Goal: Task Accomplishment & Management: Use online tool/utility

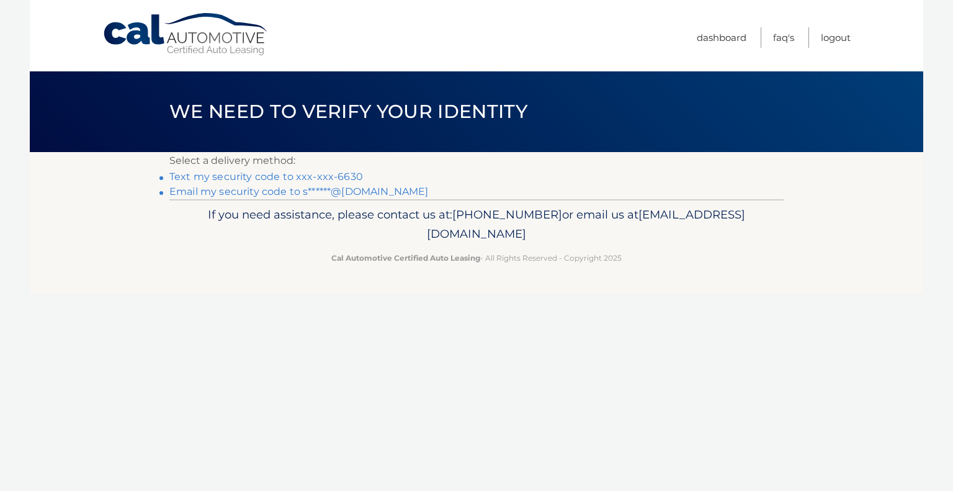
click at [308, 176] on link "Text my security code to xxx-xxx-6630" at bounding box center [266, 177] width 194 height 12
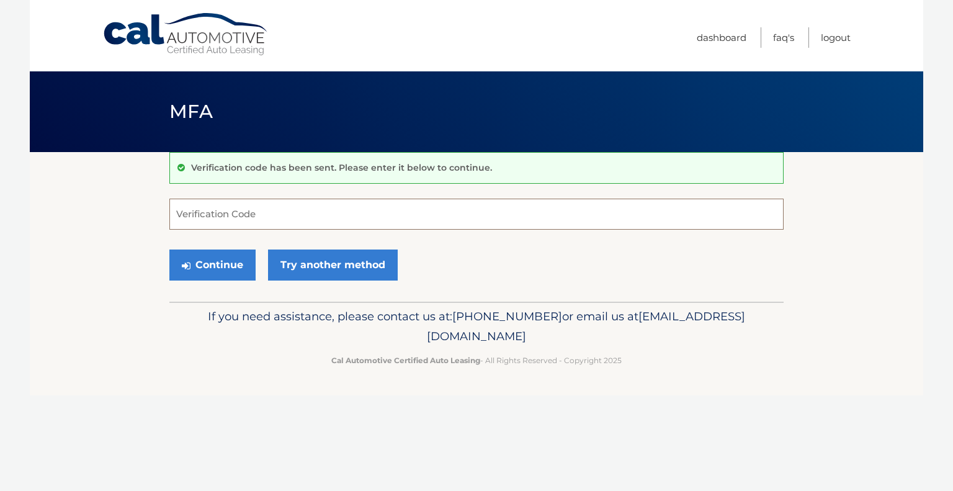
click at [314, 213] on input "Verification Code" at bounding box center [476, 214] width 614 height 31
type input "520220"
click at [233, 260] on button "Continue" at bounding box center [212, 264] width 86 height 31
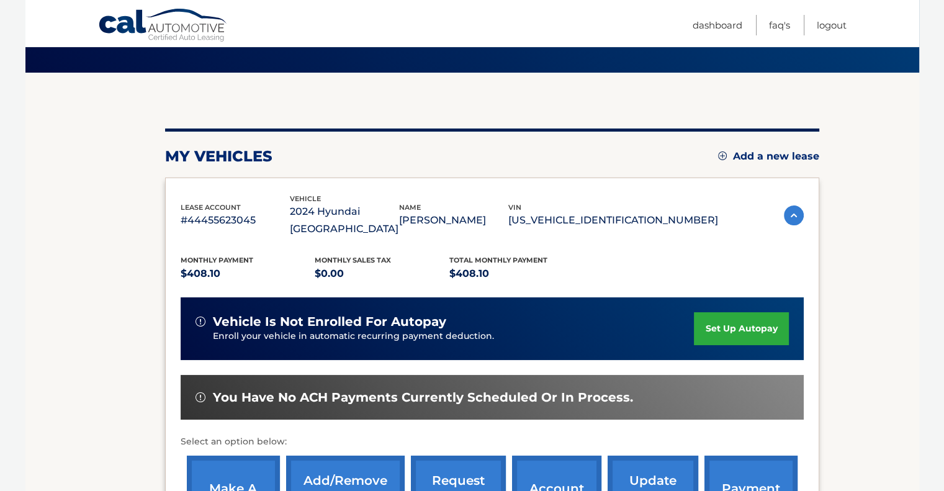
scroll to position [207, 0]
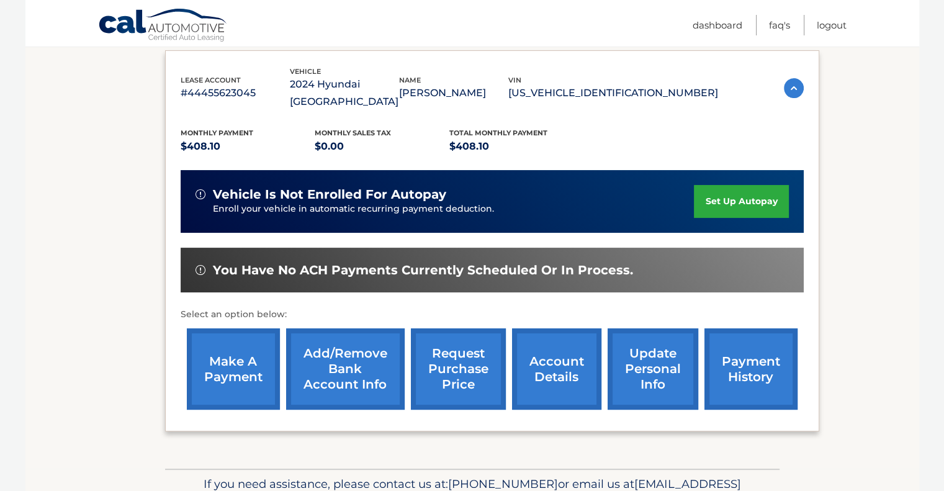
click at [256, 348] on link "make a payment" at bounding box center [233, 368] width 93 height 81
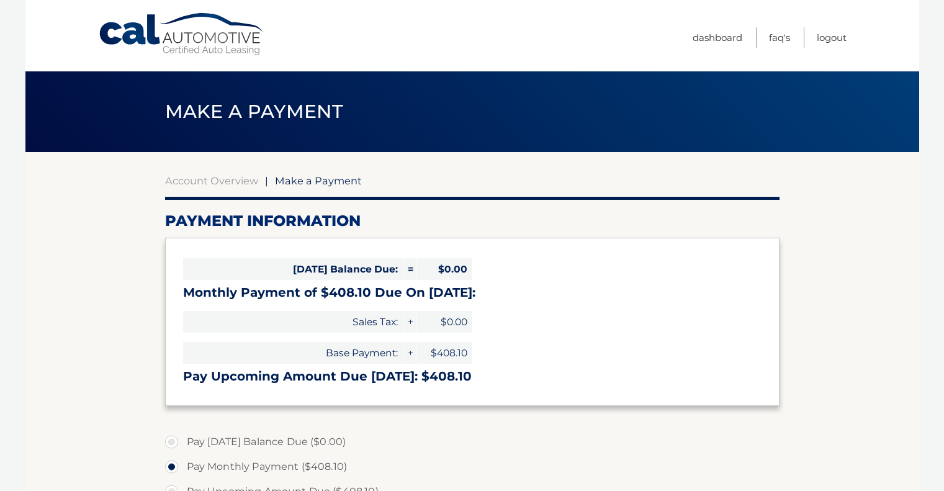
select select "YTg5MjFiNjgtZDNiYy00OTdjLTk4YmMtYjZlNTUxYjkwZWM2"
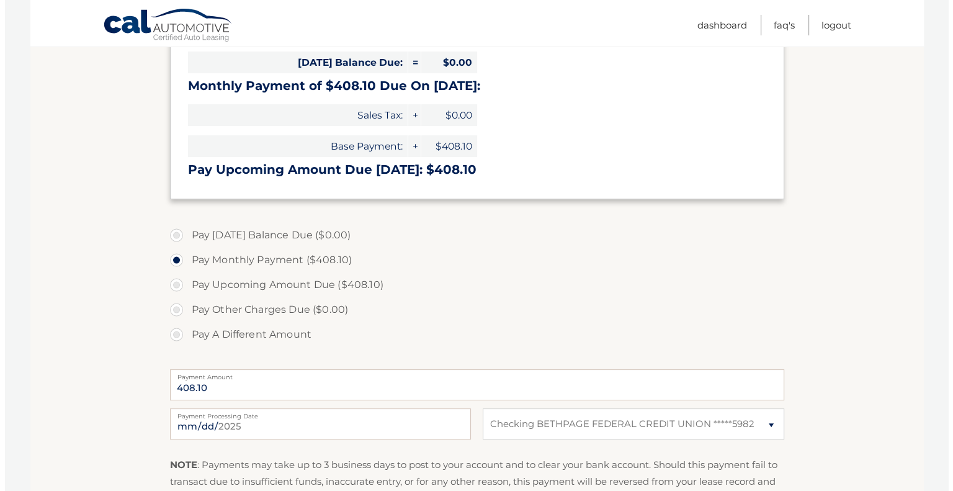
scroll to position [310, 0]
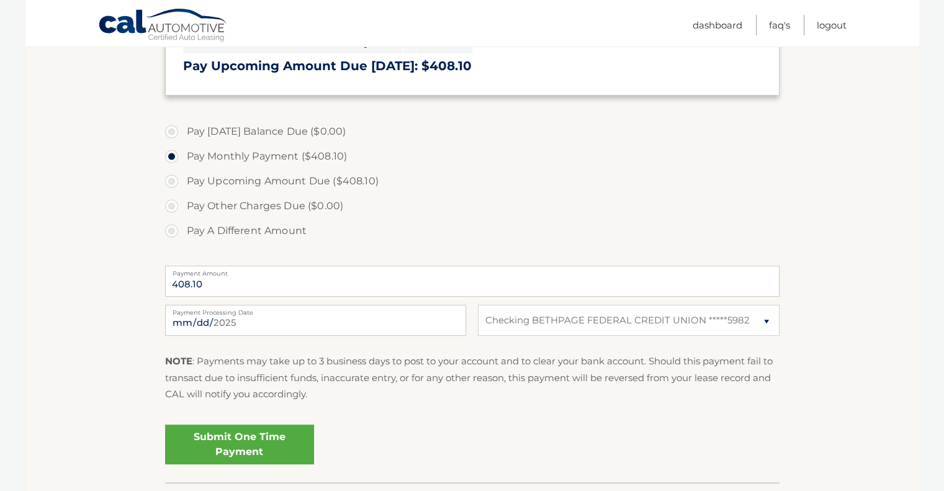
click at [242, 438] on link "Submit One Time Payment" at bounding box center [239, 444] width 149 height 40
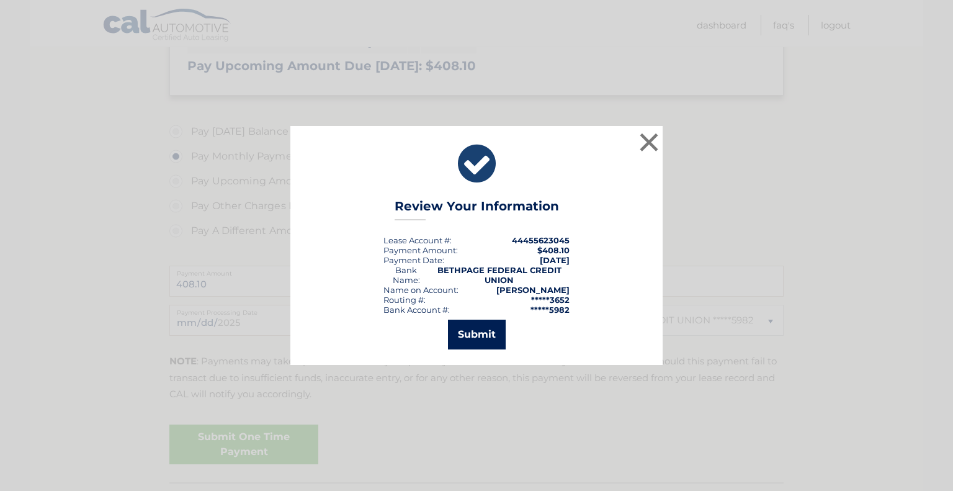
click at [472, 341] on button "Submit" at bounding box center [477, 335] width 58 height 30
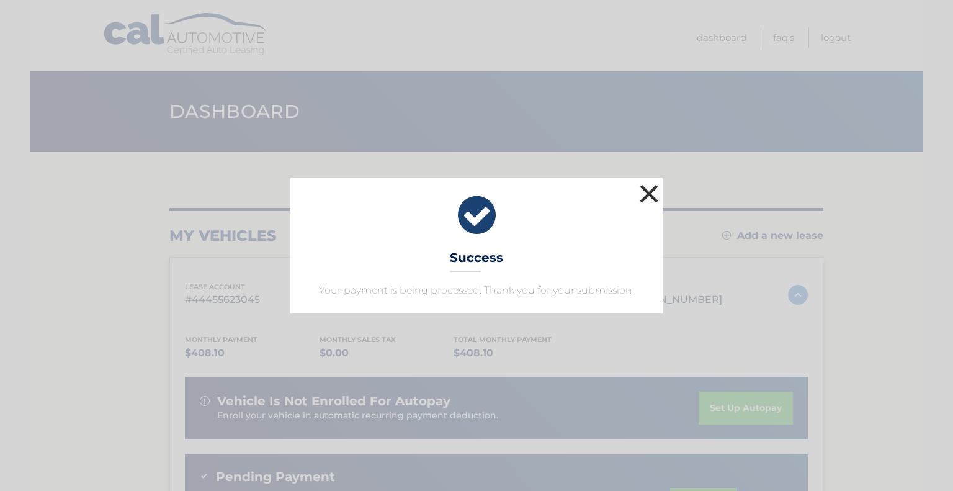
click at [654, 193] on button "×" at bounding box center [649, 193] width 25 height 25
